Goal: Task Accomplishment & Management: Complete application form

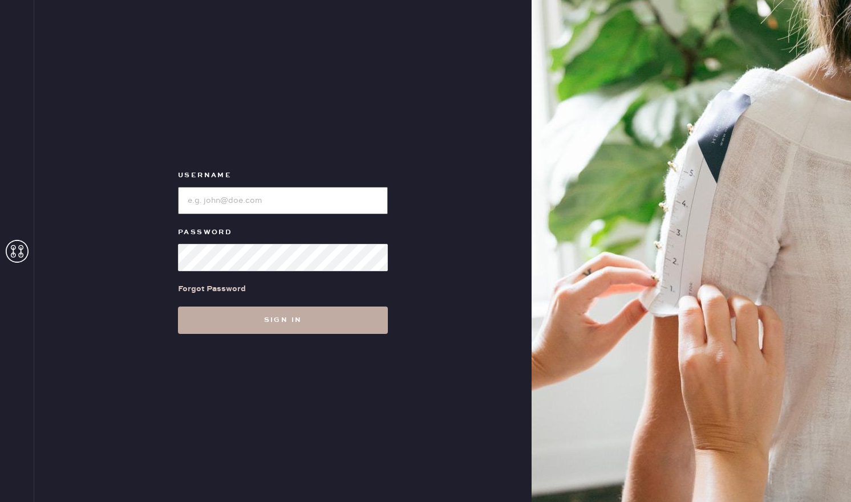
type input "reformationaventuramiami"
click at [252, 318] on button "Sign in" at bounding box center [283, 320] width 210 height 27
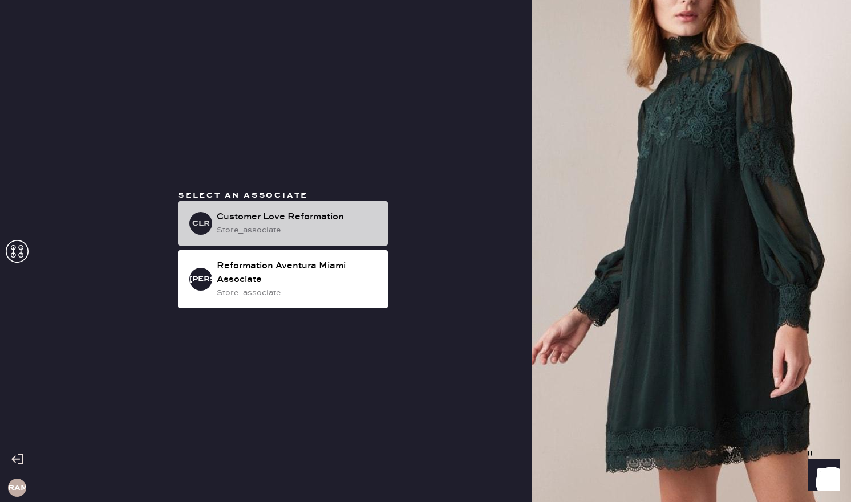
click at [248, 229] on div "store_associate" at bounding box center [298, 230] width 162 height 13
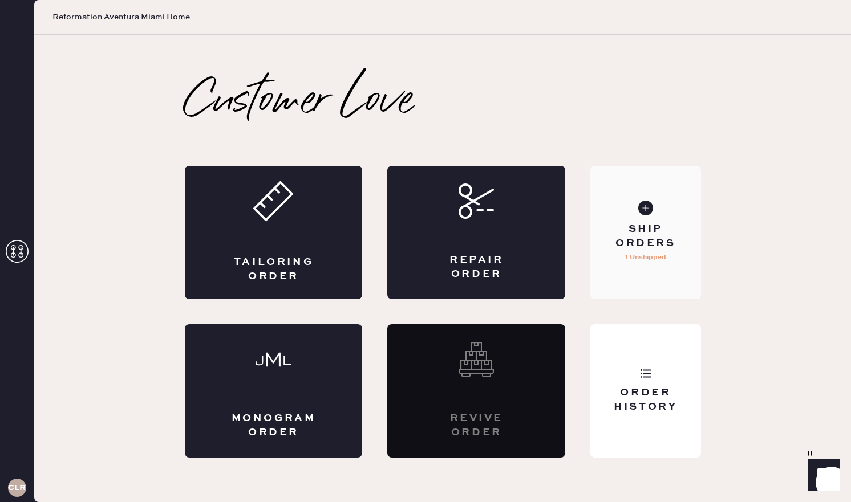
click at [657, 216] on div "Ship Orders 1 Unshipped" at bounding box center [645, 232] width 110 height 133
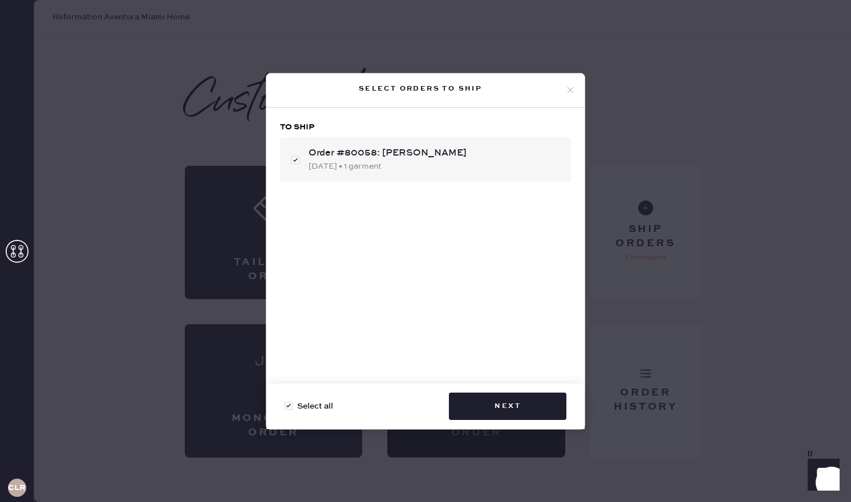
click at [567, 92] on use at bounding box center [570, 90] width 6 height 6
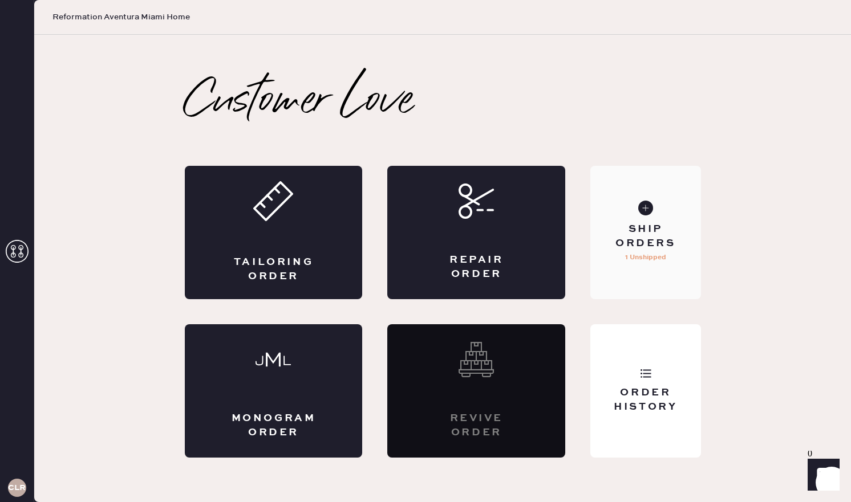
click at [642, 224] on div "Ship Orders" at bounding box center [645, 236] width 92 height 29
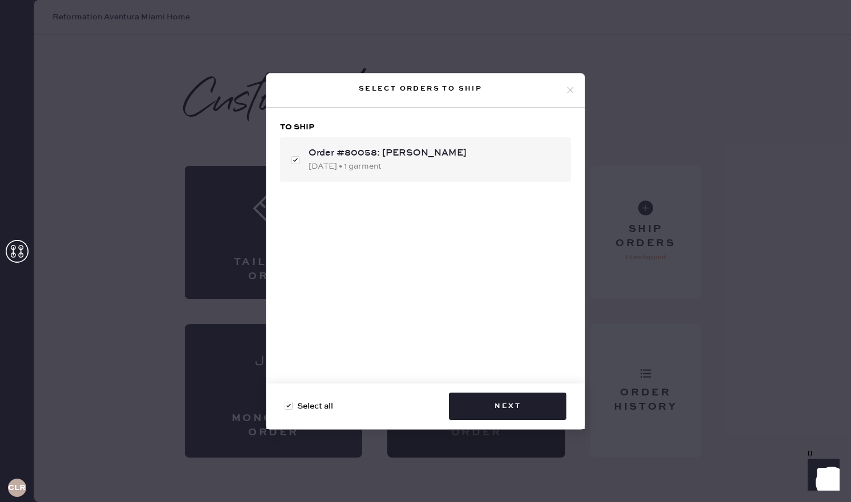
click at [571, 88] on icon at bounding box center [570, 90] width 10 height 10
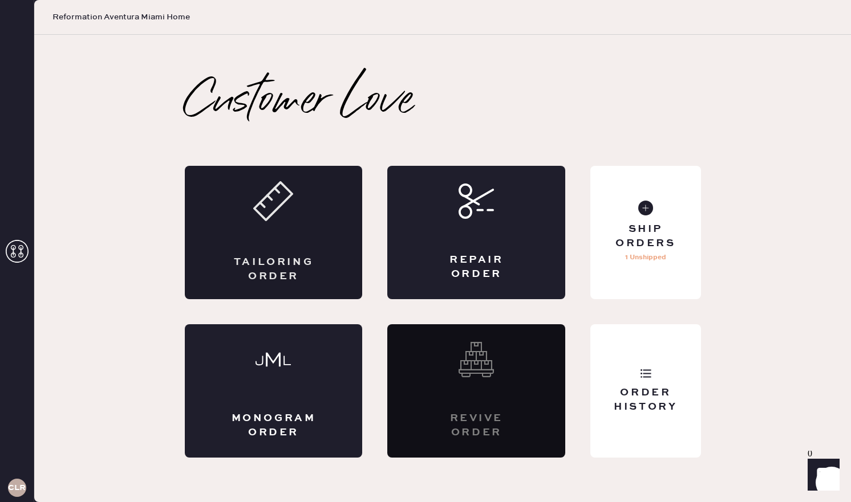
click at [256, 236] on div "Tailoring Order" at bounding box center [274, 232] width 178 height 133
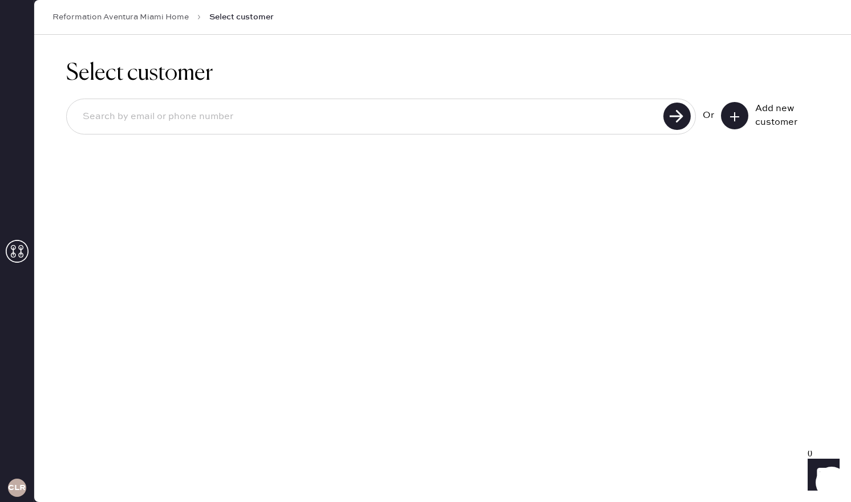
click at [725, 115] on button at bounding box center [734, 115] width 27 height 27
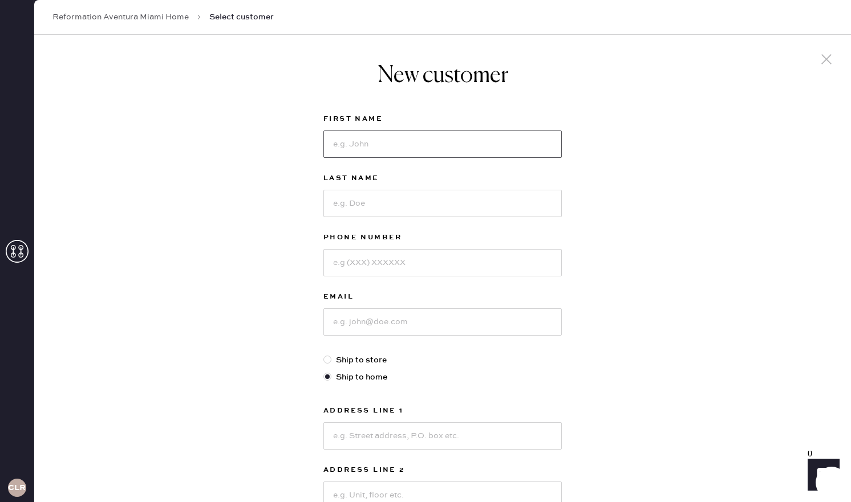
click at [416, 150] on input at bounding box center [442, 144] width 238 height 27
type input "[PERSON_NAME]"
click at [368, 210] on input at bounding box center [442, 203] width 238 height 27
type input "[PERSON_NAME]"
click at [377, 266] on input at bounding box center [442, 262] width 238 height 27
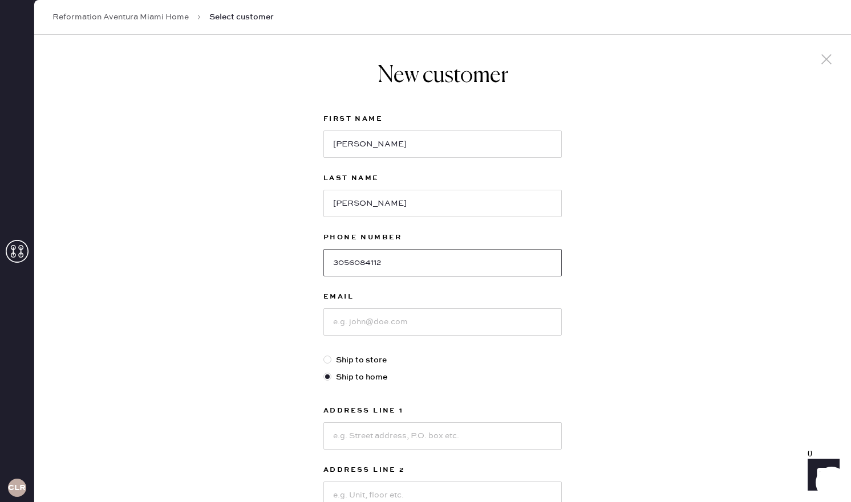
type input "3056084112"
click at [387, 323] on input at bounding box center [442, 322] width 238 height 27
click at [399, 321] on input "[EMAIL_ADDRESS][DOMAIN_NAME]" at bounding box center [442, 322] width 238 height 27
type input "[EMAIL_ADDRESS][DOMAIN_NAME]"
click at [419, 438] on input at bounding box center [442, 436] width 238 height 27
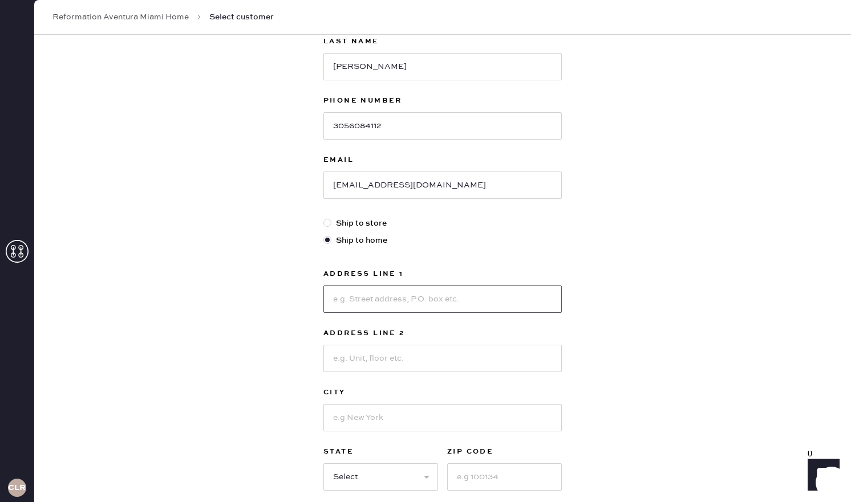
scroll to position [177, 0]
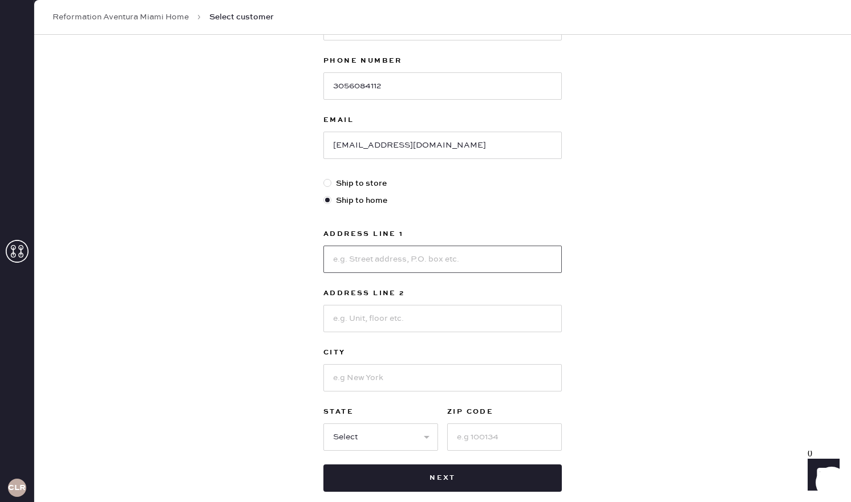
click at [346, 257] on input at bounding box center [442, 259] width 238 height 27
type input "[STREET_ADDRESS]"
click at [381, 381] on input at bounding box center [442, 377] width 238 height 27
type input "[GEOGRAPHIC_DATA]"
click at [408, 438] on select "Select AK AL AR AZ CA CO CT [GEOGRAPHIC_DATA] DE FL [GEOGRAPHIC_DATA] HI [GEOGR…" at bounding box center [380, 437] width 115 height 27
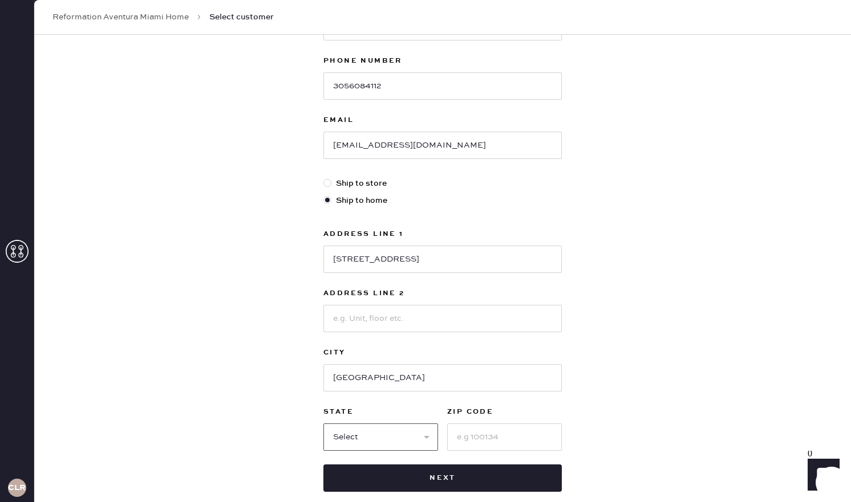
select select "FL"
click at [476, 438] on input at bounding box center [504, 437] width 115 height 27
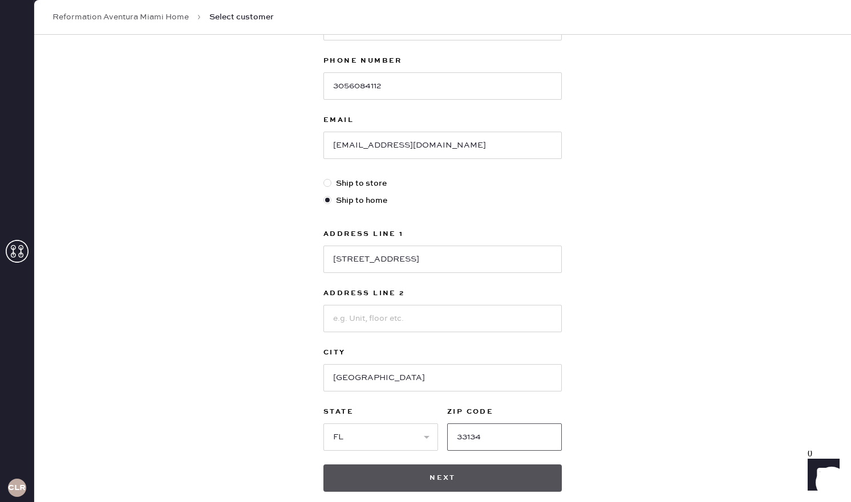
type input "33134"
click at [441, 469] on button "Next" at bounding box center [442, 478] width 238 height 27
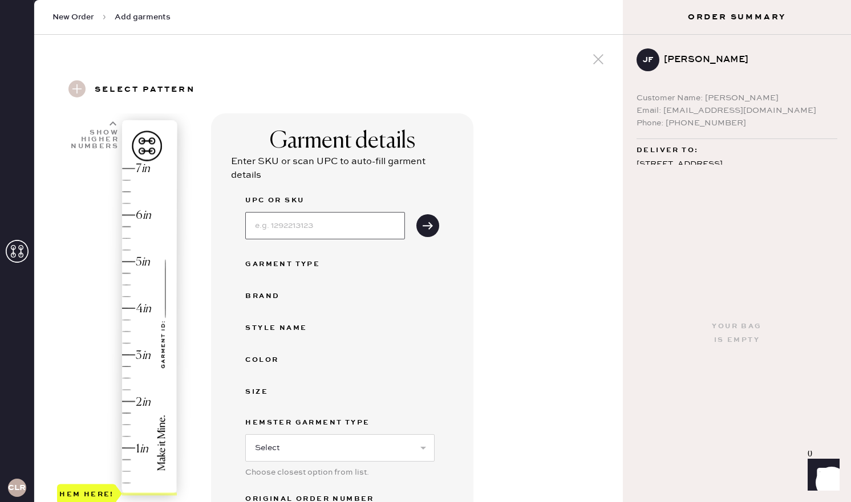
click at [310, 224] on input at bounding box center [325, 225] width 160 height 27
type input "1310310NDN025"
click at [437, 224] on button "submit" at bounding box center [427, 225] width 23 height 23
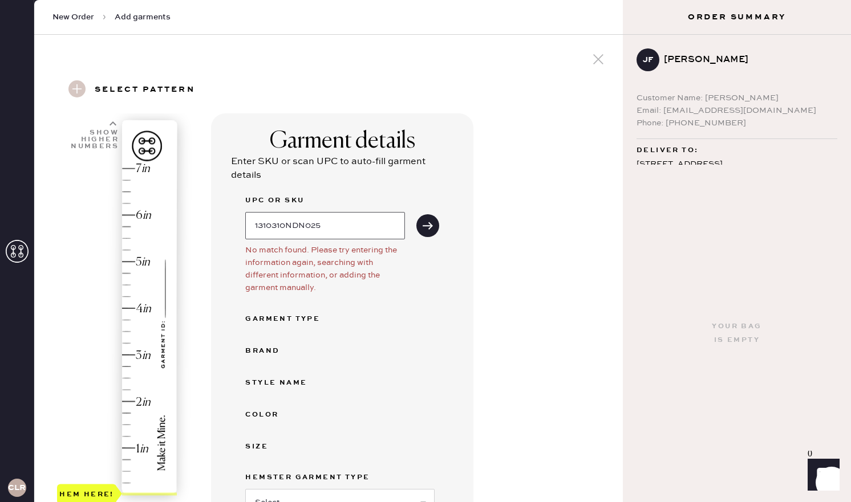
drag, startPoint x: 382, startPoint y: 230, endPoint x: 246, endPoint y: 216, distance: 137.0
click at [246, 216] on input "1310310NDN025" at bounding box center [325, 225] width 160 height 27
click at [337, 298] on div "UPC or SKU No match found. Please try entering the information again, searching…" at bounding box center [342, 400] width 194 height 413
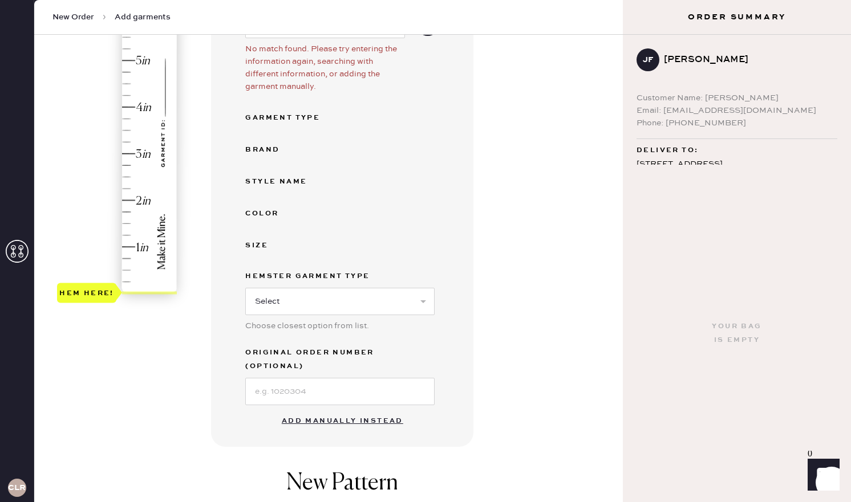
scroll to position [201, 0]
click at [358, 411] on button "Add manually instead" at bounding box center [342, 422] width 135 height 23
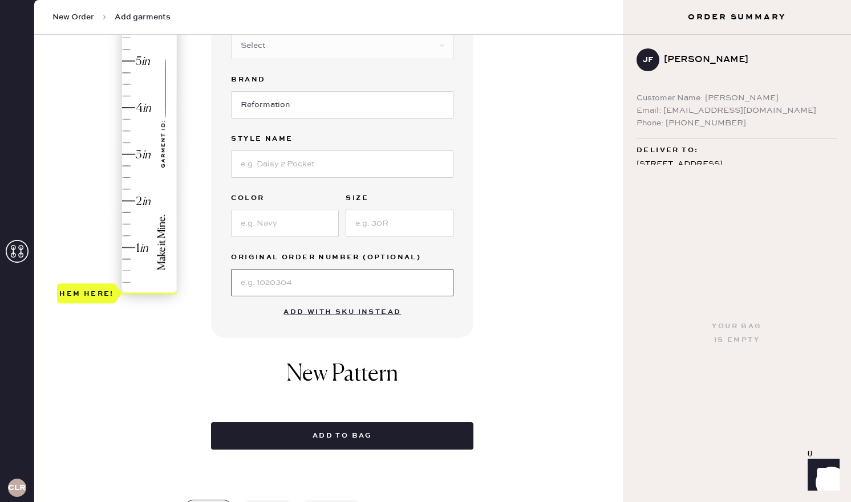
click at [311, 281] on input at bounding box center [342, 282] width 222 height 27
click at [263, 283] on input "S2101822" at bounding box center [342, 282] width 222 height 27
type input "S21011822"
click at [270, 222] on input at bounding box center [285, 223] width 108 height 27
click at [249, 224] on input "onDINE" at bounding box center [285, 223] width 108 height 27
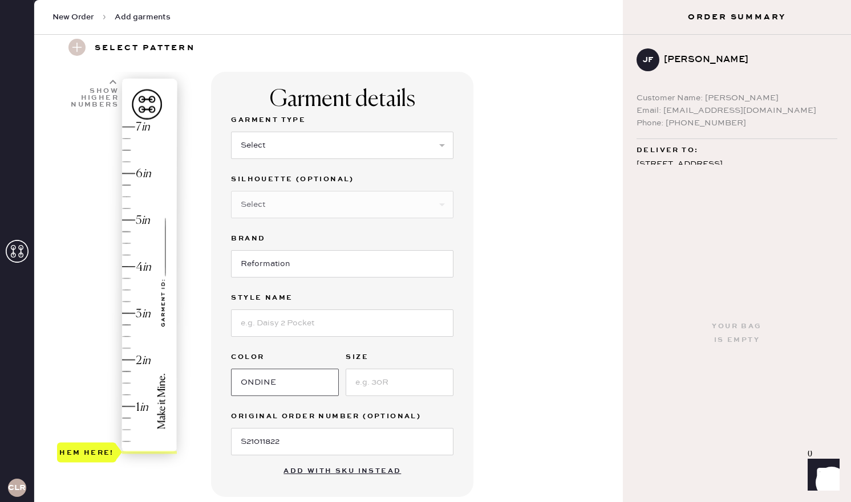
scroll to position [29, 0]
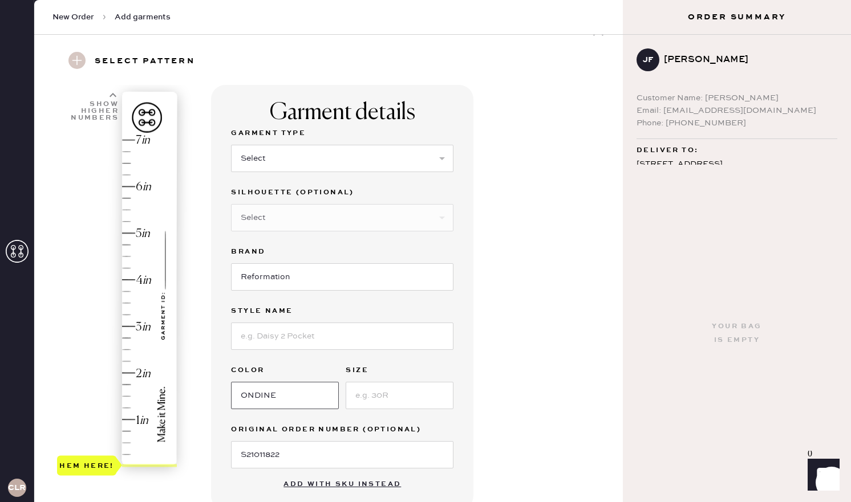
type input "ONDINE"
click at [270, 161] on select "Select Basic Skirt Jeans Leggings Pants Shorts Basic Sleeved Dress Basic Sleeve…" at bounding box center [342, 158] width 222 height 27
select select "2"
click at [296, 216] on select "Select Shorts Cropped Flare Boot Cut Straight Skinny Other" at bounding box center [342, 217] width 222 height 27
click at [286, 336] on input at bounding box center [342, 336] width 222 height 27
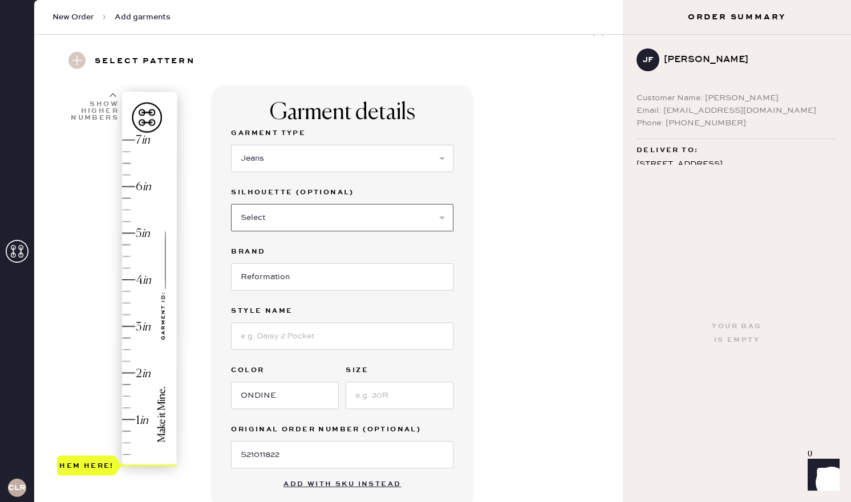
click at [331, 208] on select "Select Shorts Cropped Flare Boot Cut Straight Skinny Other" at bounding box center [342, 217] width 222 height 27
select select "other"
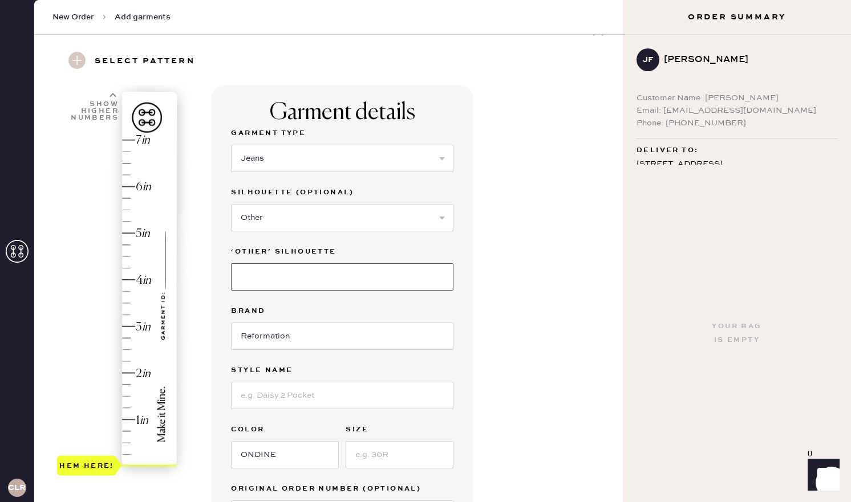
click at [280, 273] on input at bounding box center [342, 276] width 222 height 27
type input "slouchy wide"
click at [296, 399] on input at bounding box center [342, 395] width 222 height 27
type input "W"
type input "[PERSON_NAME] High Rise"
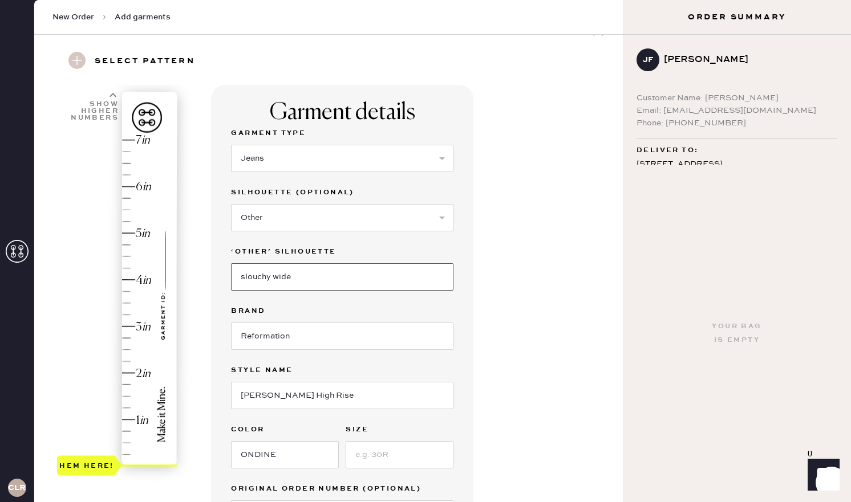
click at [332, 277] on input "slouchy wide" at bounding box center [342, 276] width 222 height 27
type input "slouchy wide leg"
click at [331, 340] on input "Reformation" at bounding box center [342, 336] width 222 height 27
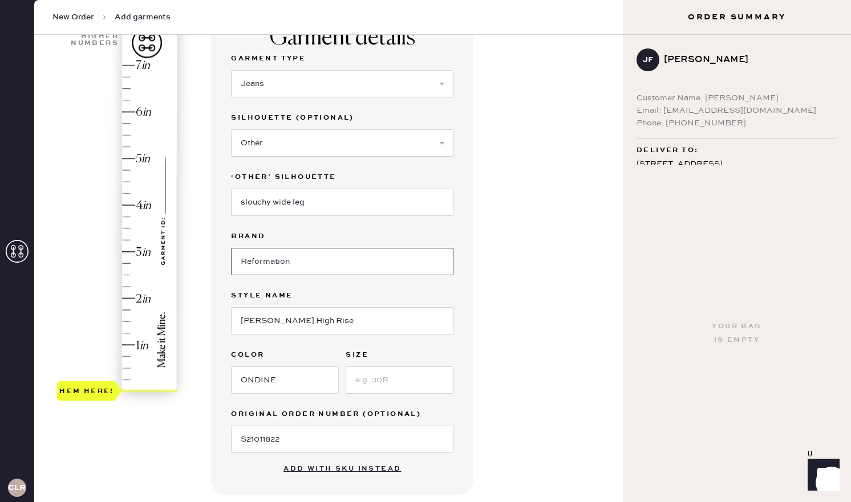
scroll to position [109, 0]
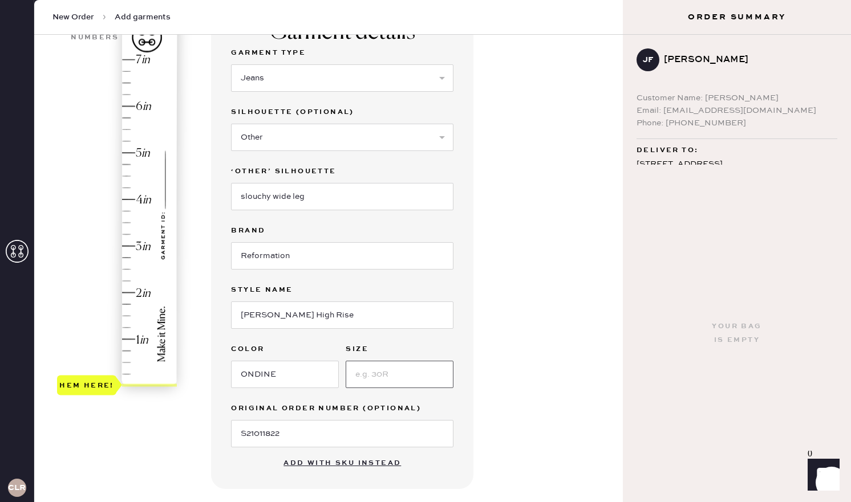
click at [391, 376] on input at bounding box center [400, 374] width 108 height 27
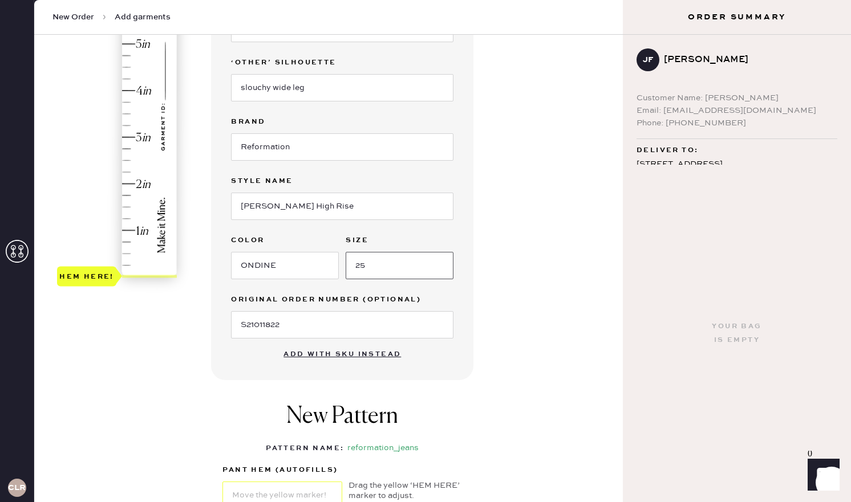
scroll to position [215, 0]
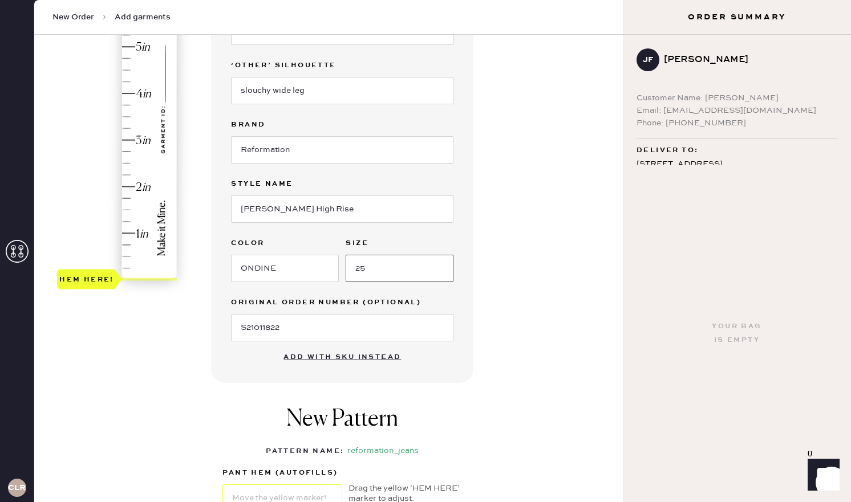
type input "25"
type input "4.5"
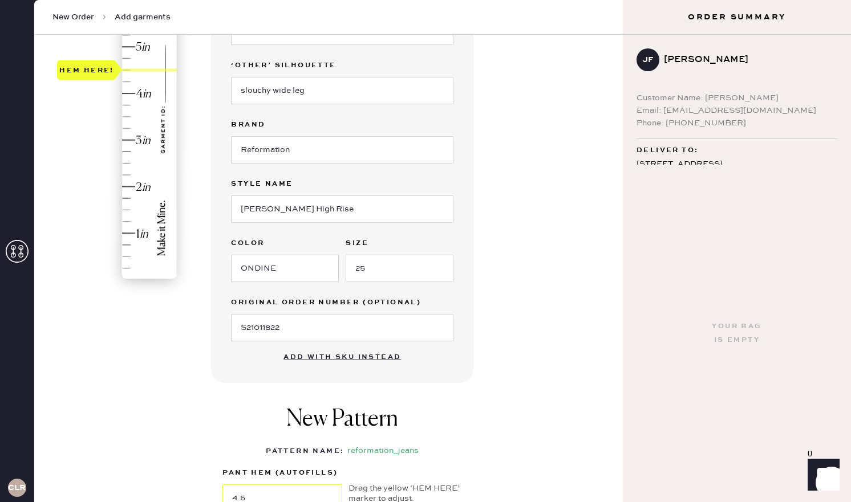
click at [122, 70] on div "Hem here!" at bounding box center [117, 117] width 121 height 336
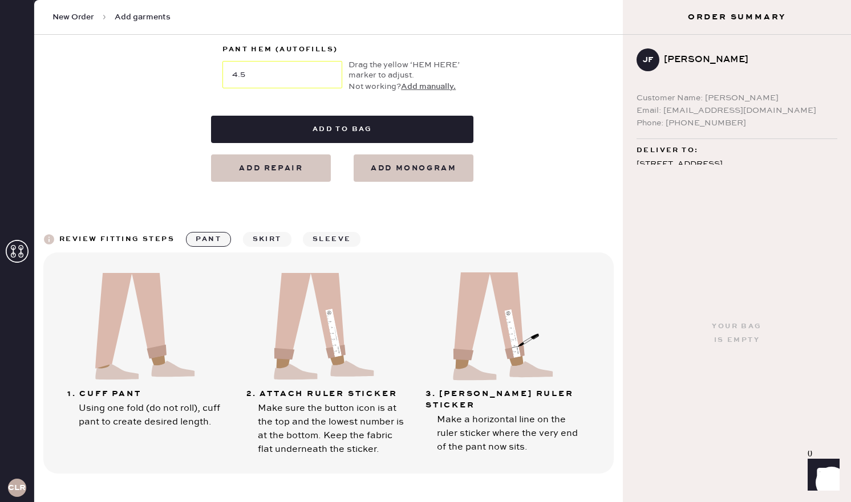
scroll to position [631, 0]
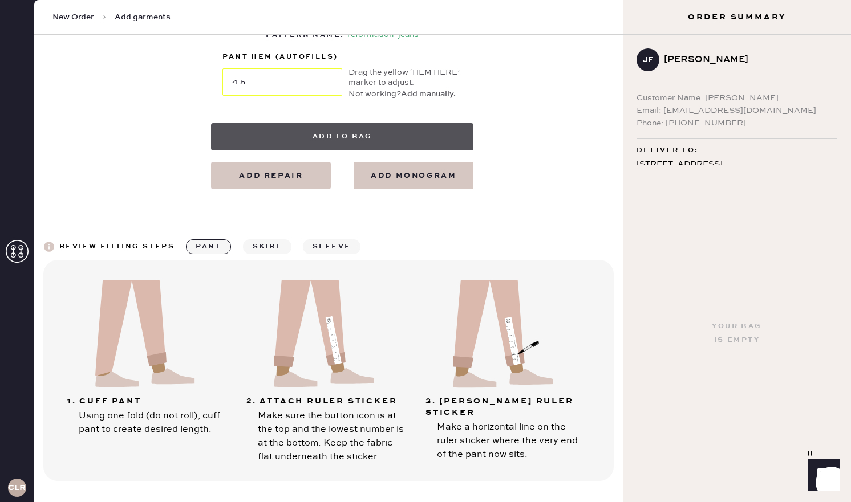
click at [405, 145] on button "Add to bag" at bounding box center [342, 136] width 262 height 27
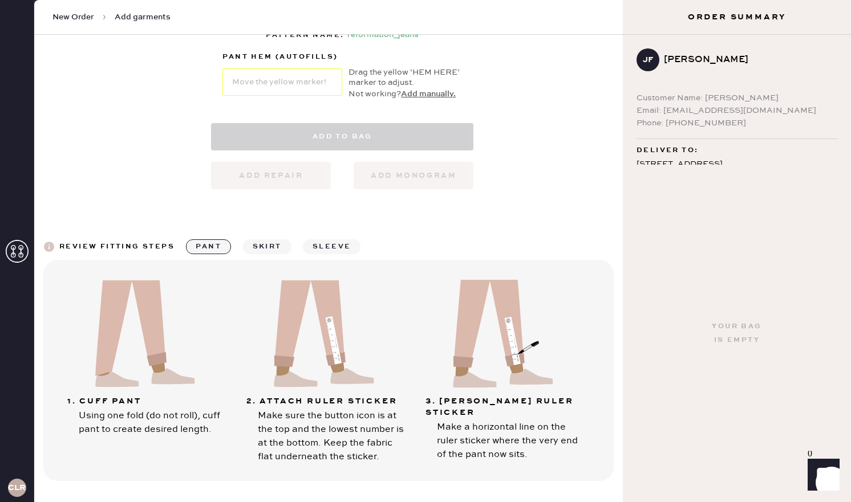
select select "2"
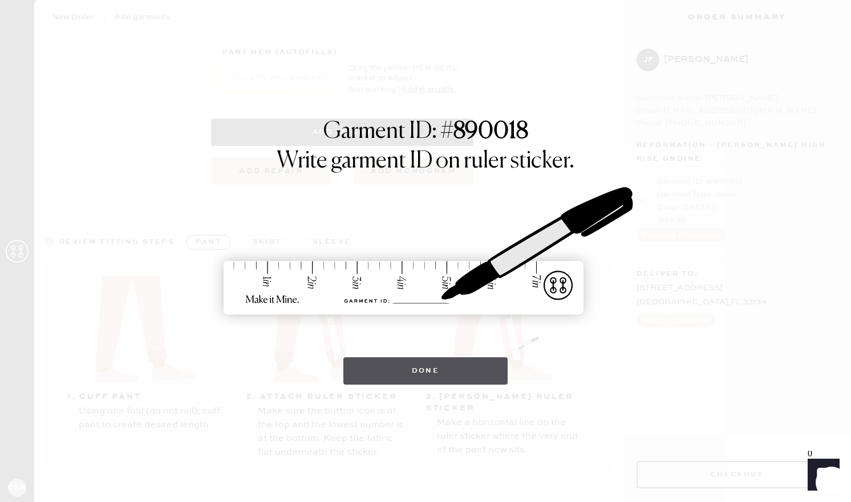
click at [440, 373] on button "Done" at bounding box center [425, 371] width 165 height 27
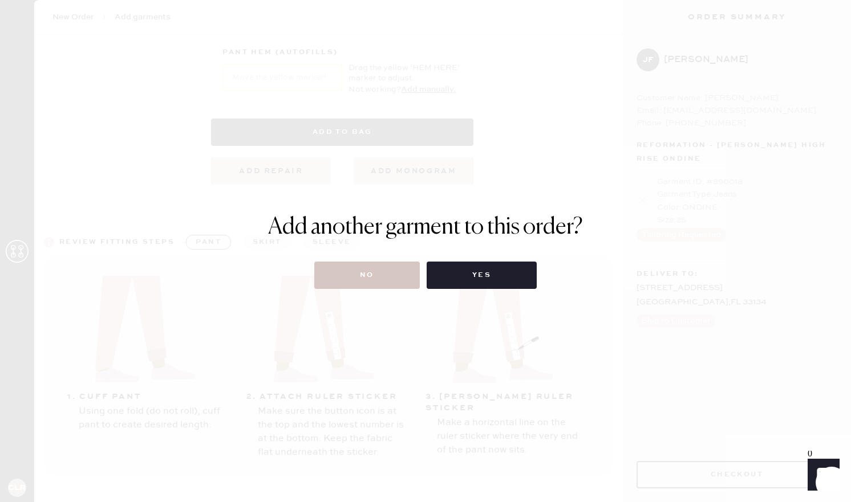
click at [356, 261] on div "Add another garment to this order? No Yes" at bounding box center [425, 251] width 315 height 75
click at [360, 271] on button "No" at bounding box center [367, 275] width 106 height 27
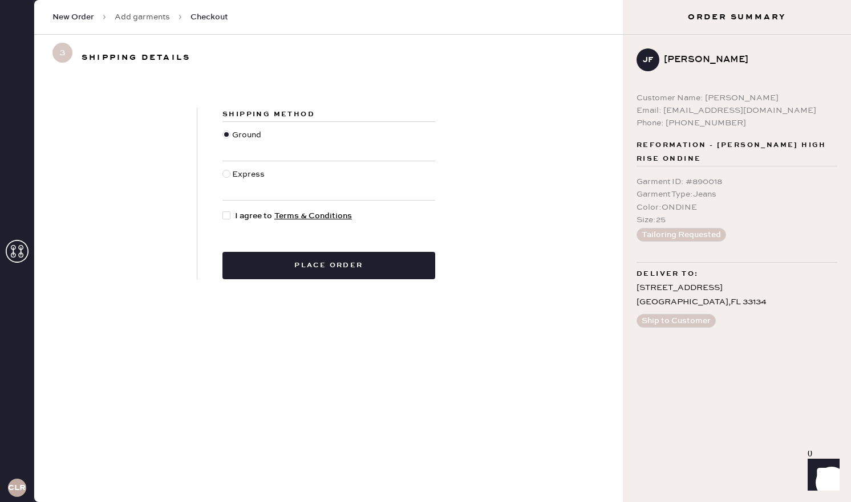
click at [224, 219] on div at bounding box center [228, 216] width 13 height 13
click at [223, 210] on input "I agree to Terms & Conditions" at bounding box center [222, 210] width 1 height 1
checkbox input "true"
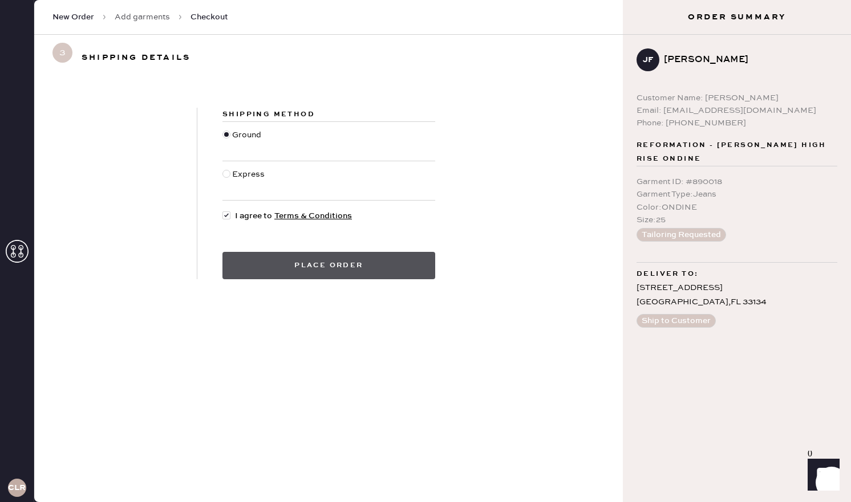
click at [281, 262] on button "Place order" at bounding box center [328, 265] width 213 height 27
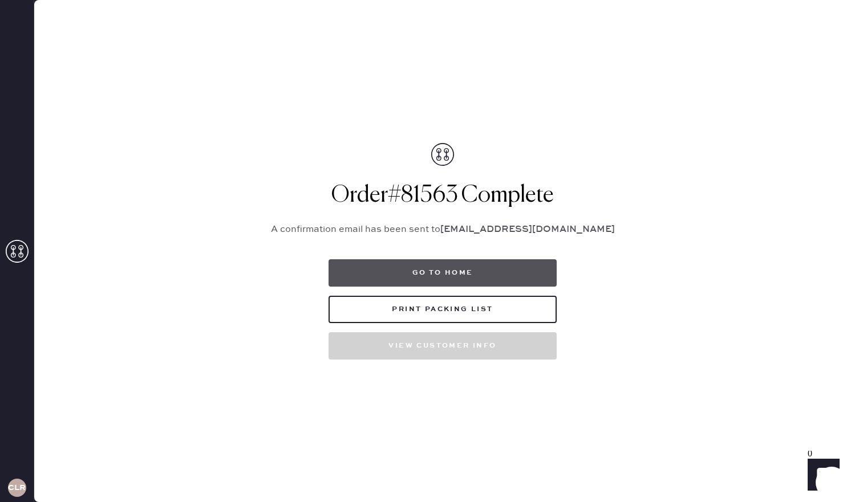
click at [436, 273] on button "Go to home" at bounding box center [442, 272] width 228 height 27
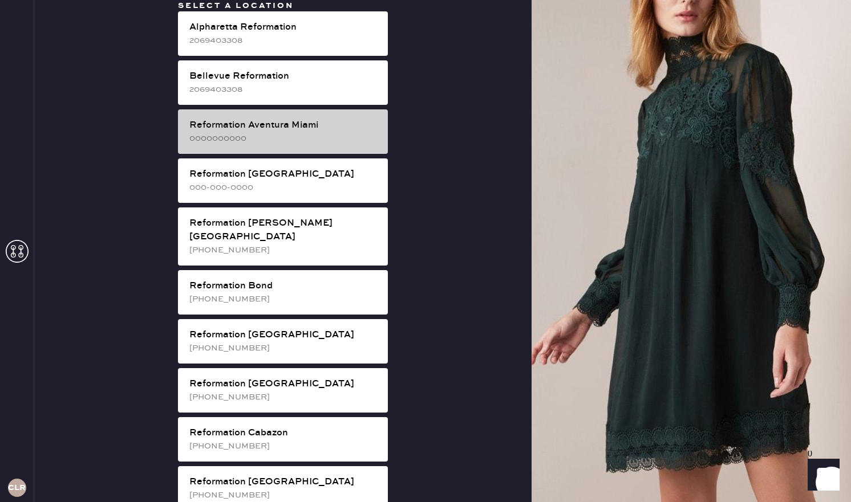
click at [303, 128] on div "Reformation Aventura Miami" at bounding box center [283, 126] width 189 height 14
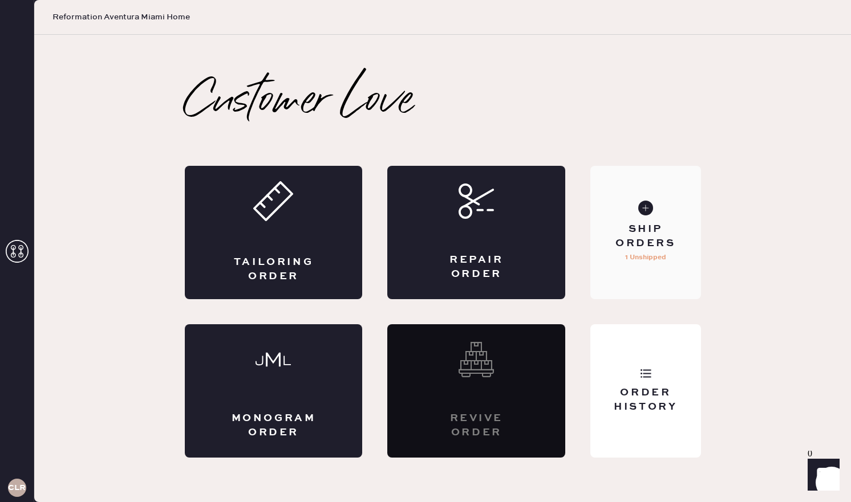
click at [663, 236] on div "Ship Orders" at bounding box center [645, 236] width 92 height 29
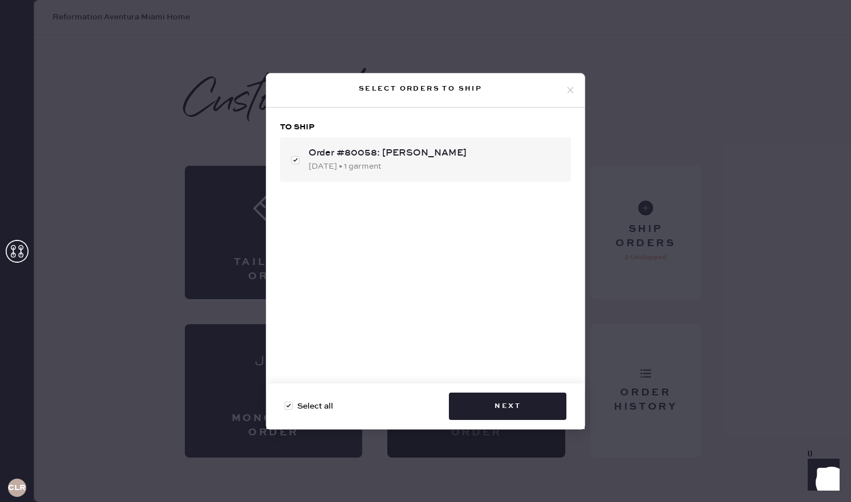
checkbox input "true"
